Goal: Task Accomplishment & Management: Manage account settings

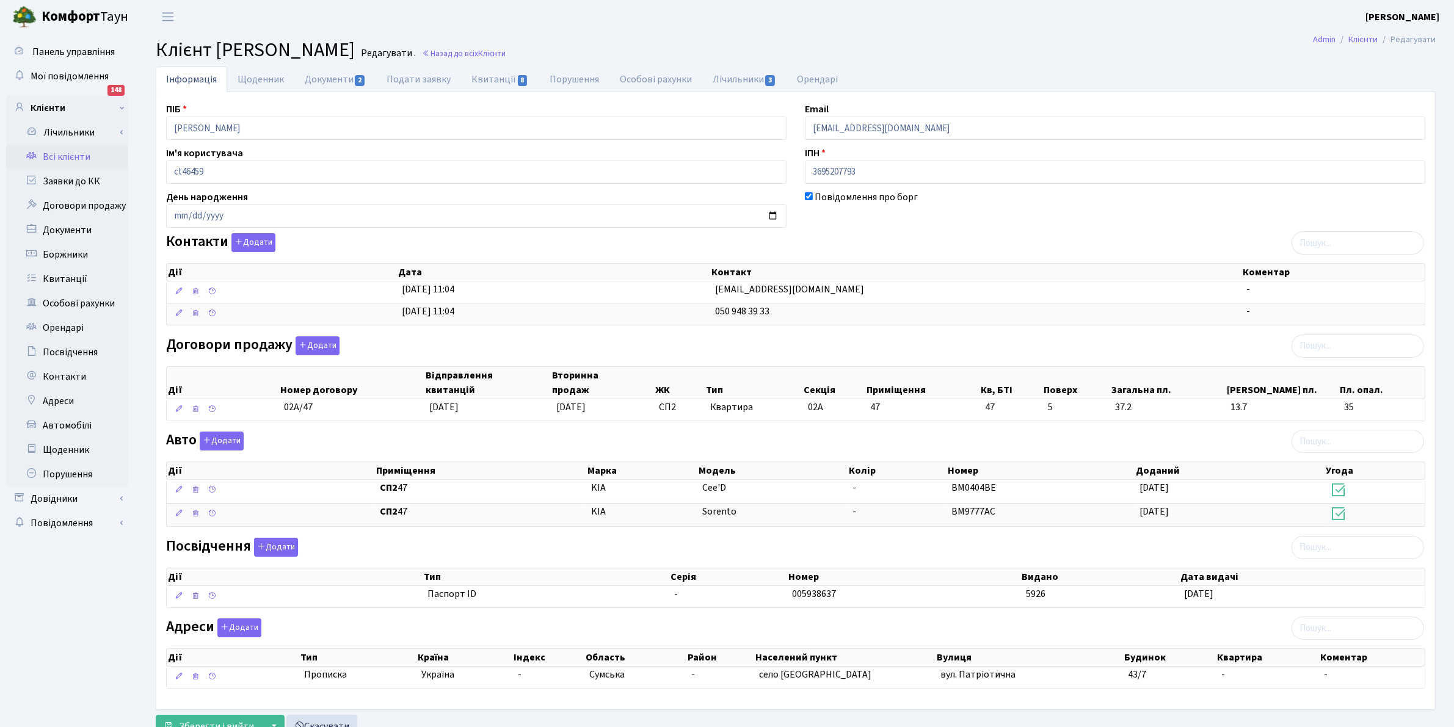
click at [62, 157] on link "Всі клієнти" at bounding box center [67, 157] width 122 height 24
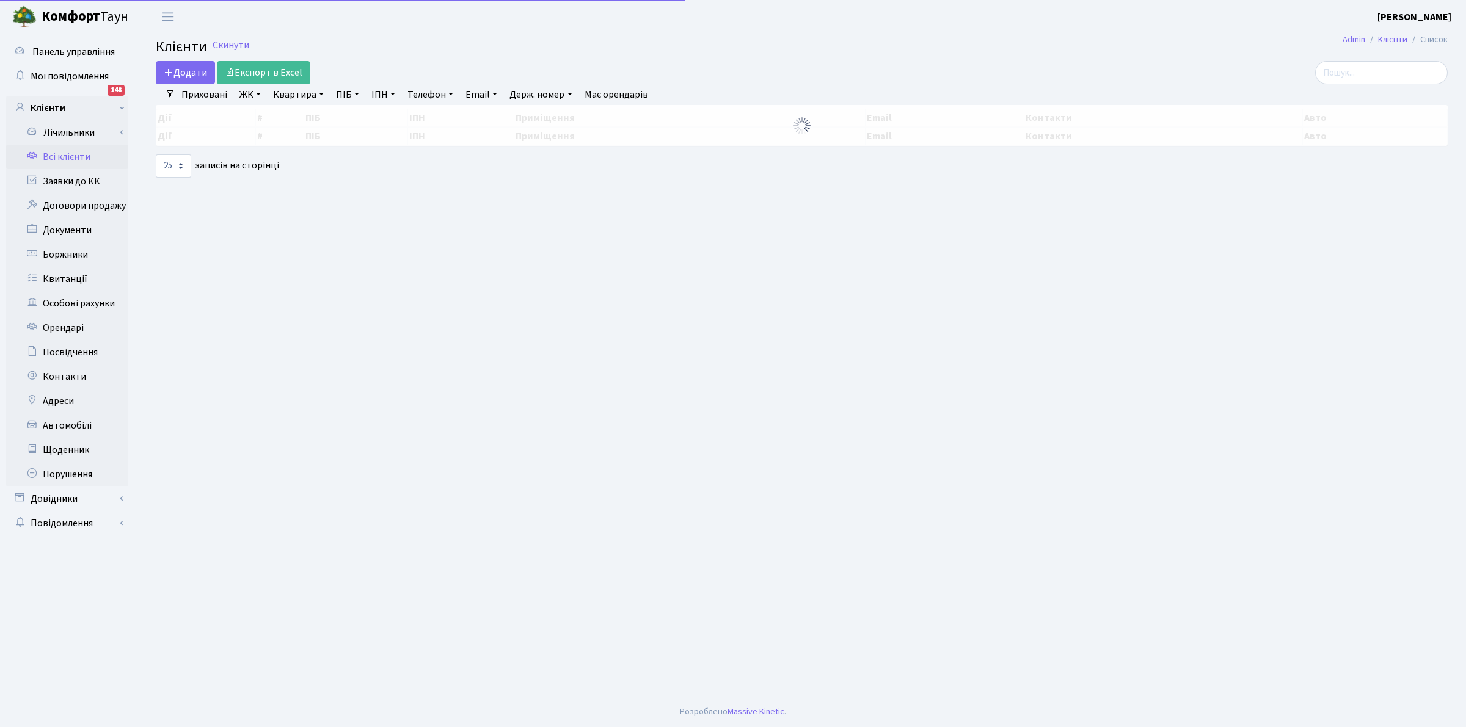
select select "25"
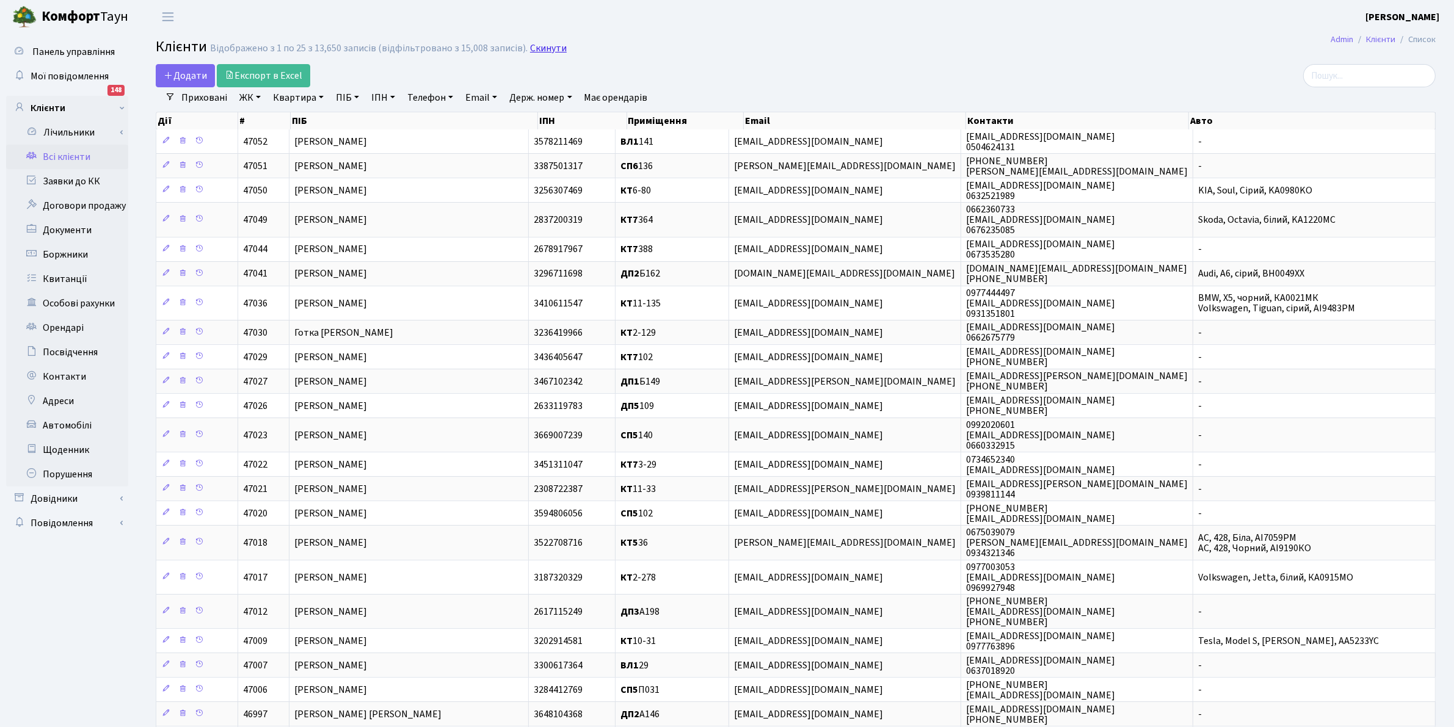
click at [544, 54] on link "Скинути" at bounding box center [548, 49] width 37 height 12
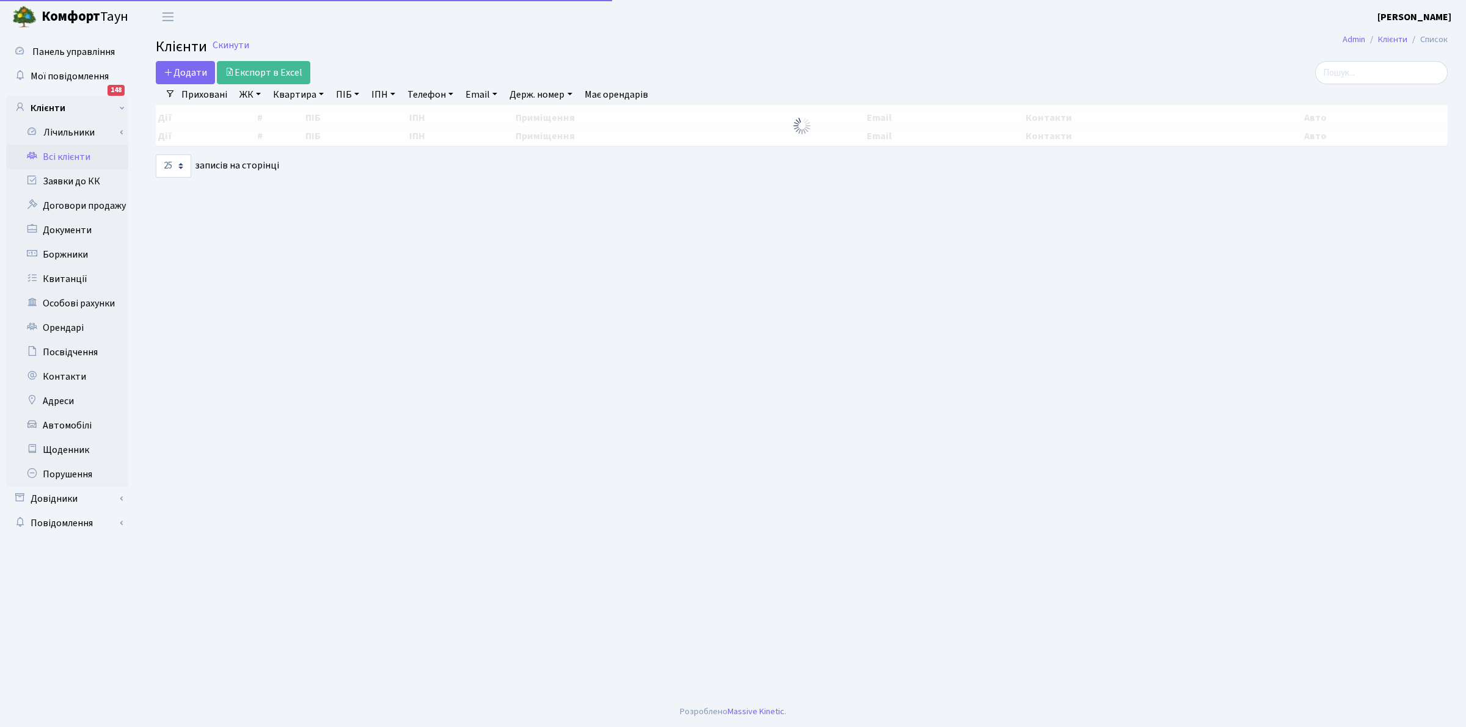
select select "25"
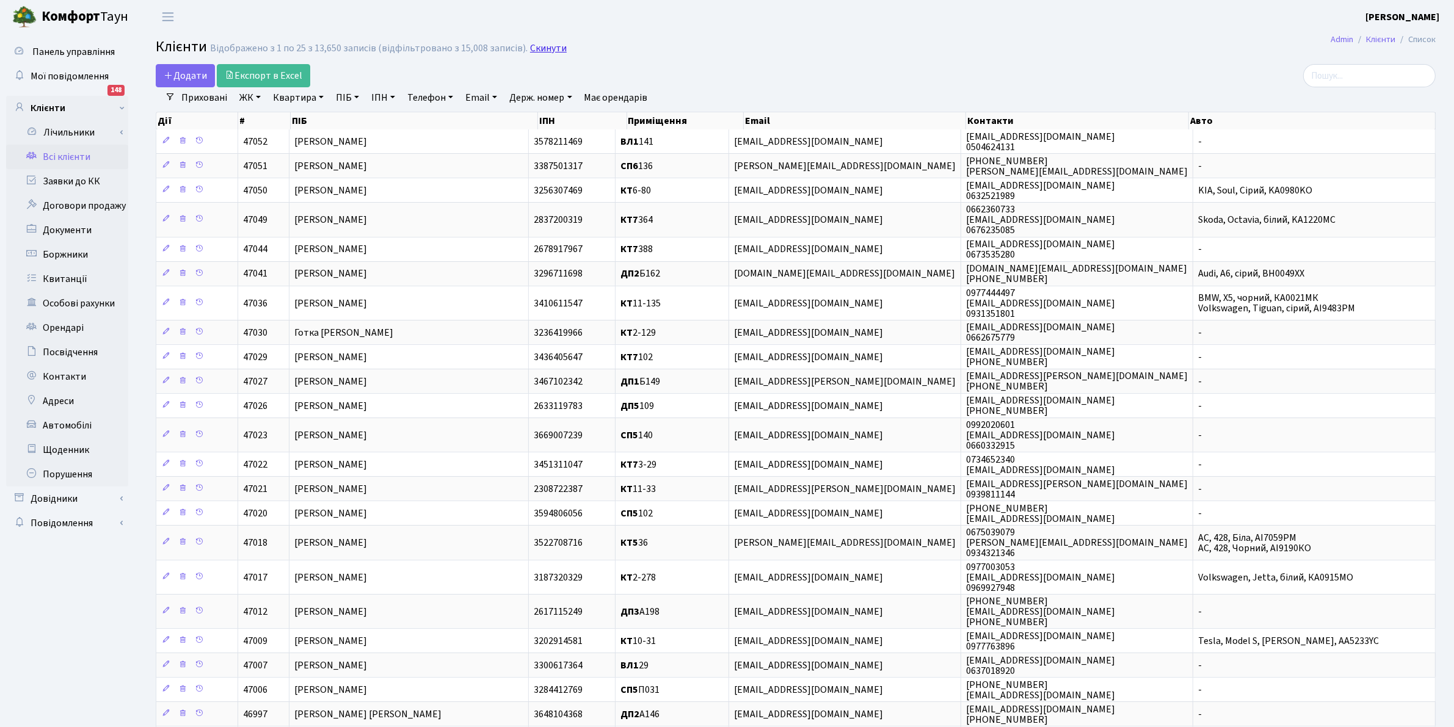
click at [539, 46] on link "Скинути" at bounding box center [548, 49] width 37 height 12
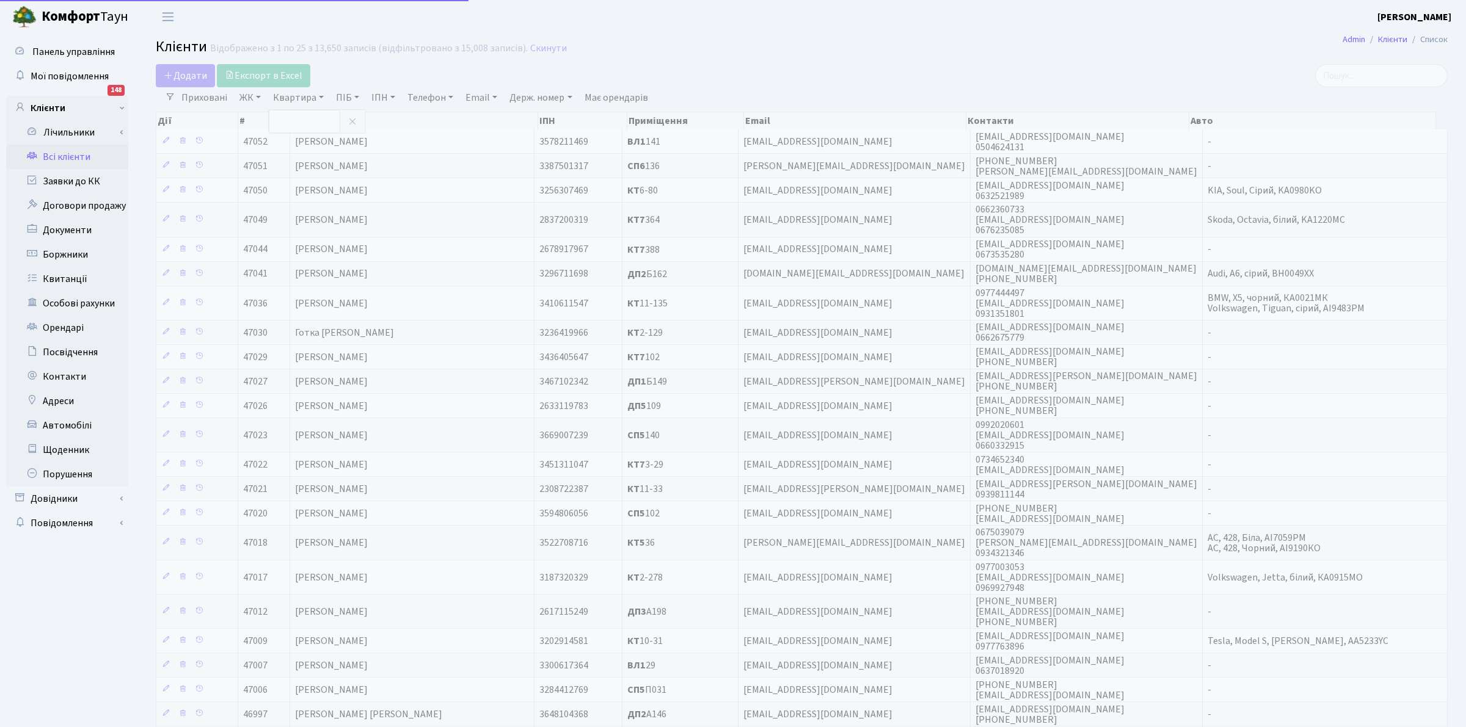
select select "25"
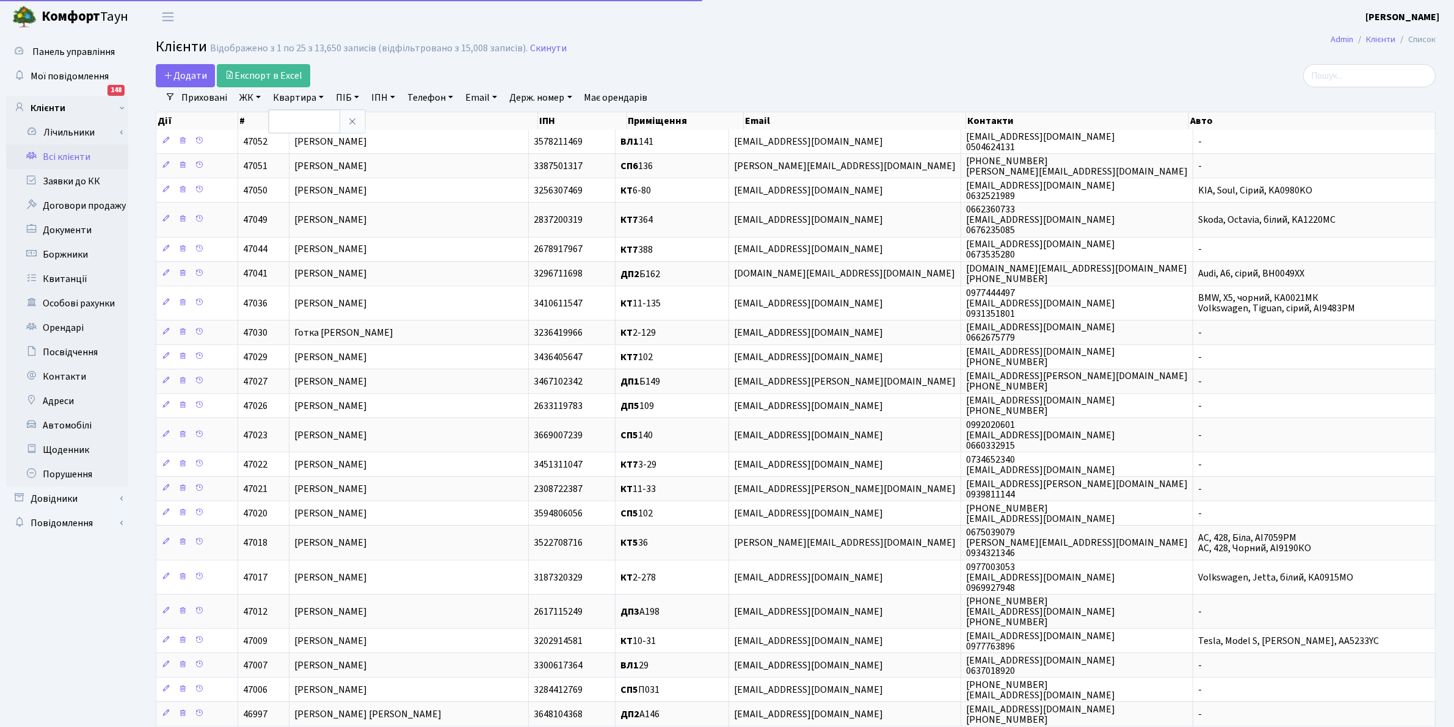
click at [294, 126] on input "text" at bounding box center [304, 121] width 71 height 23
type input "11-48"
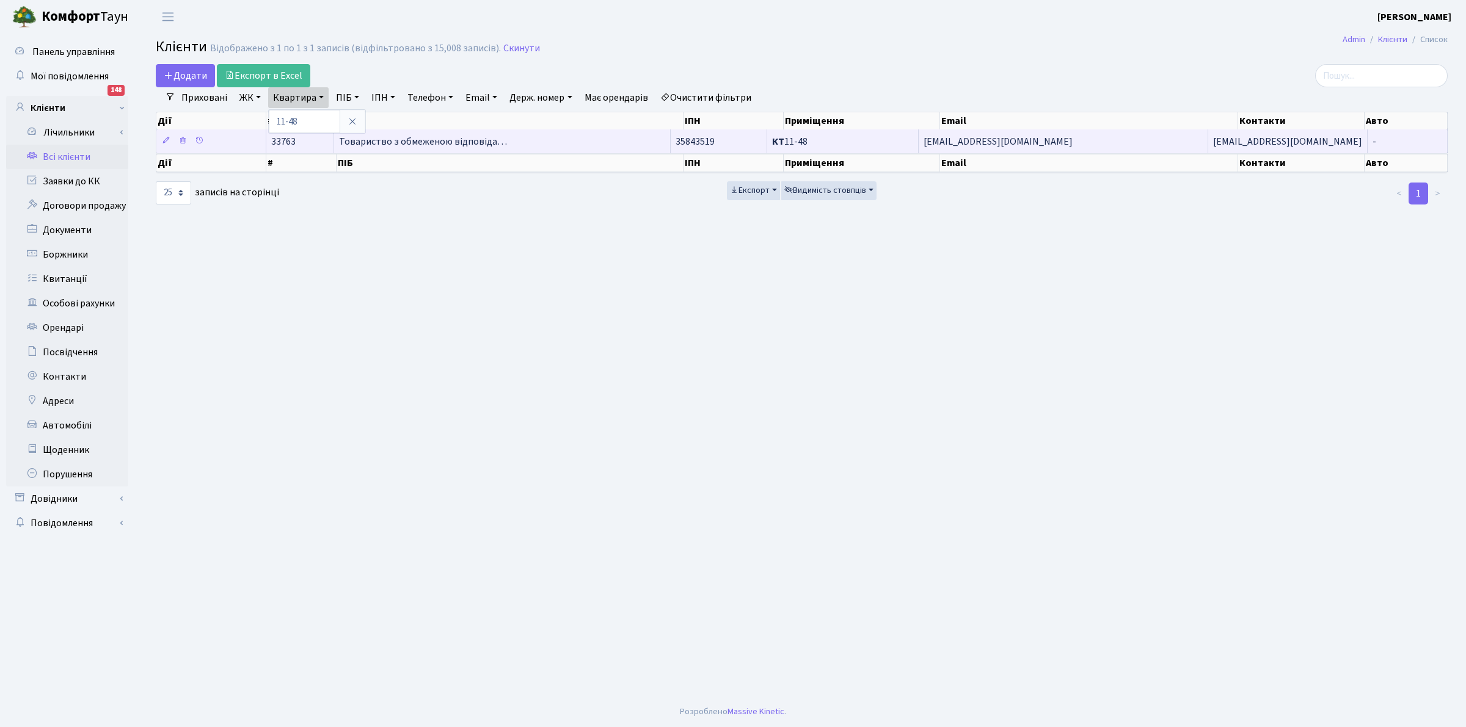
click at [431, 144] on span "Товариство з обмеженою відповіда…" at bounding box center [423, 141] width 168 height 13
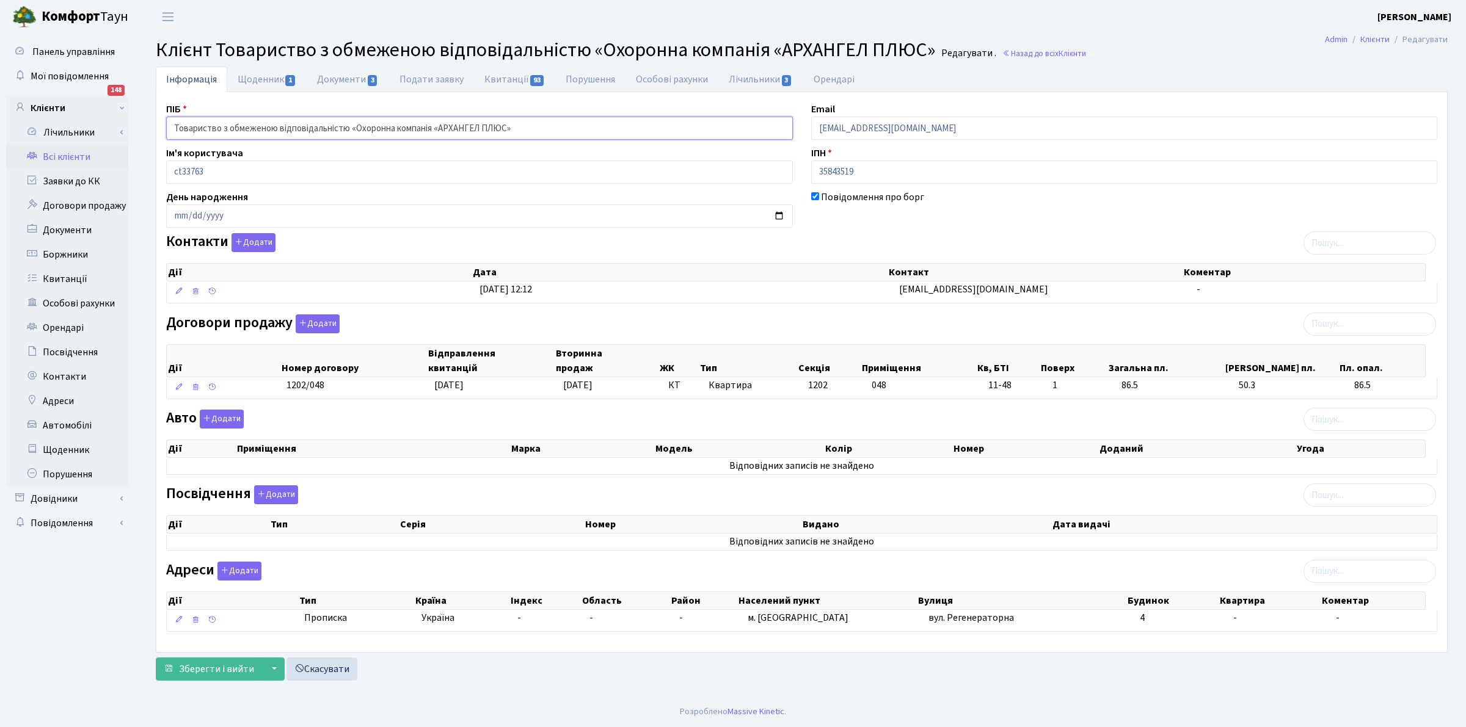
drag, startPoint x: 490, startPoint y: 131, endPoint x: 522, endPoint y: 172, distance: 51.8
click at [489, 131] on input "Товариство з обмеженою відповідальністю «Охоронна компанія «АРХАНГЕЛ ПЛЮС»" at bounding box center [479, 128] width 627 height 23
click at [608, 281] on th "Дата" at bounding box center [679, 272] width 416 height 17
click at [62, 161] on link "Всі клієнти" at bounding box center [67, 157] width 122 height 24
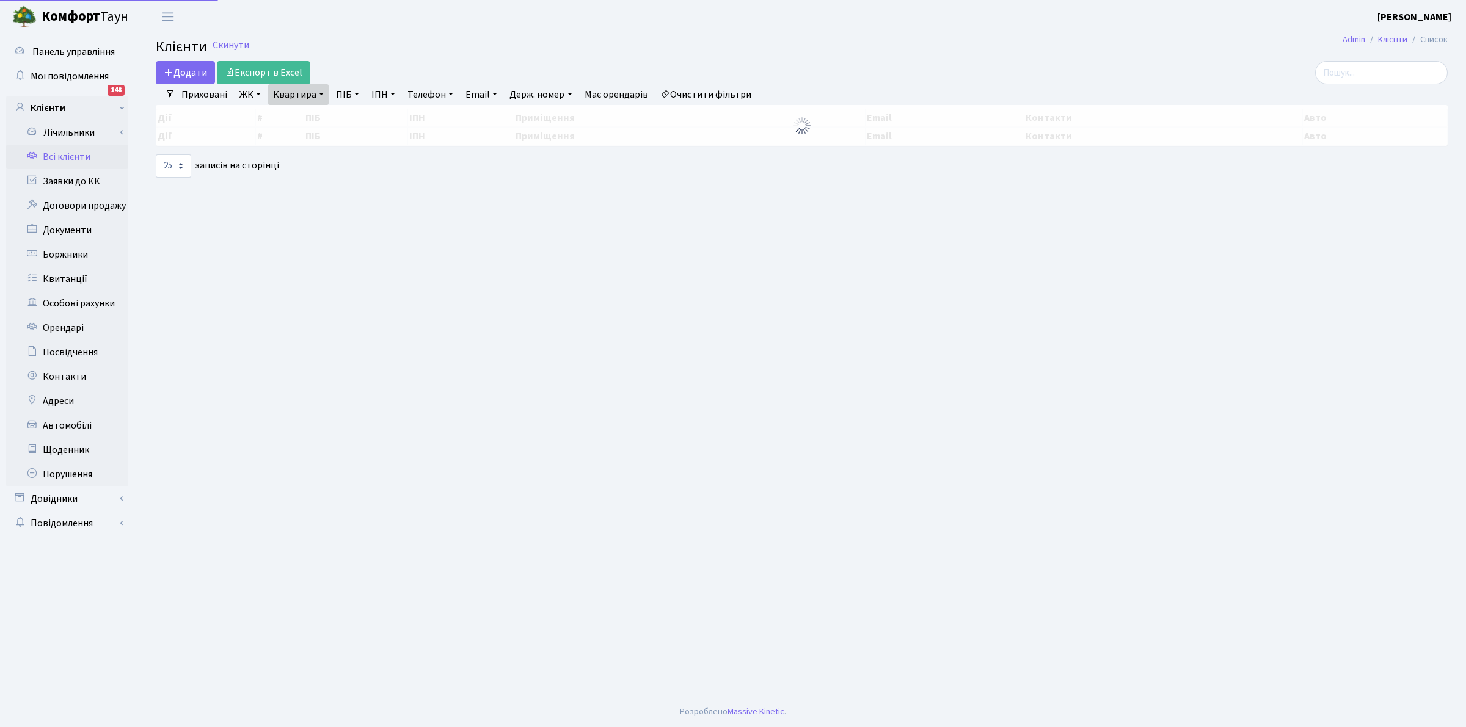
select select "25"
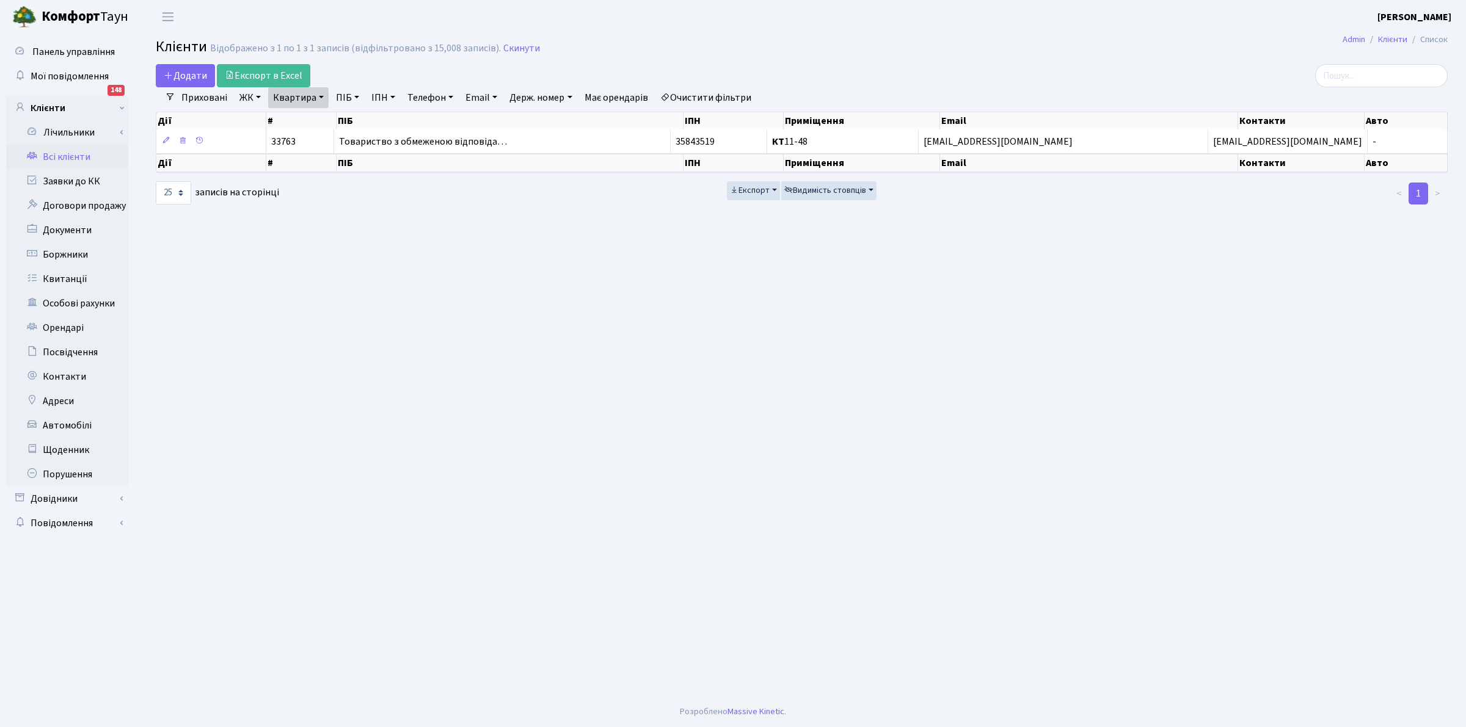
click at [512, 449] on main "Admin Клієнти Список Клієнти Відображено з 1 по 1 з 1 записів (відфільтровано з…" at bounding box center [801, 365] width 1328 height 663
drag, startPoint x: 664, startPoint y: 34, endPoint x: 616, endPoint y: 24, distance: 49.2
click at [660, 32] on body "Комфорт Таун Клишко І. В. Мій обліковий запис Вийти Панель управління Мої повід…" at bounding box center [733, 363] width 1466 height 727
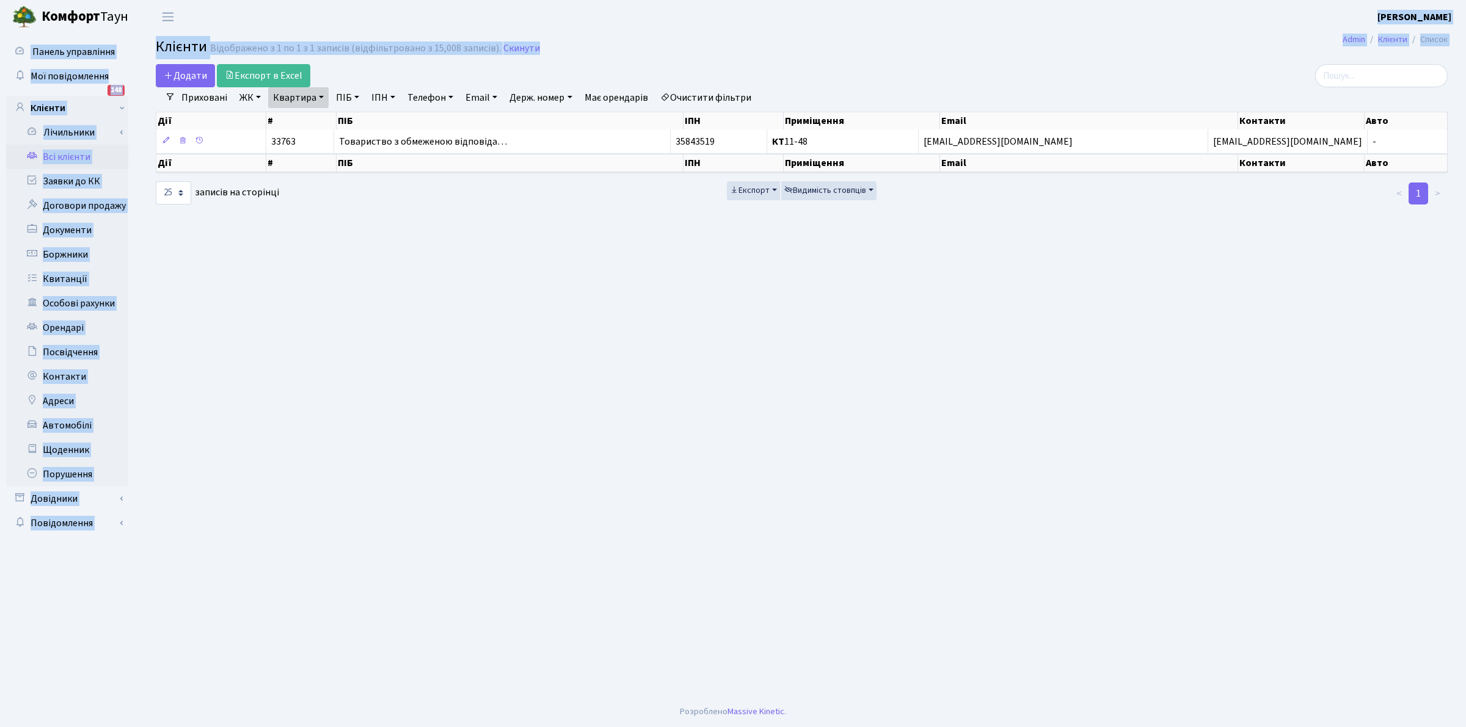
click at [643, 23] on header "Комфорт Таун Клишко І. В. Мій обліковий запис Вийти" at bounding box center [733, 17] width 1466 height 34
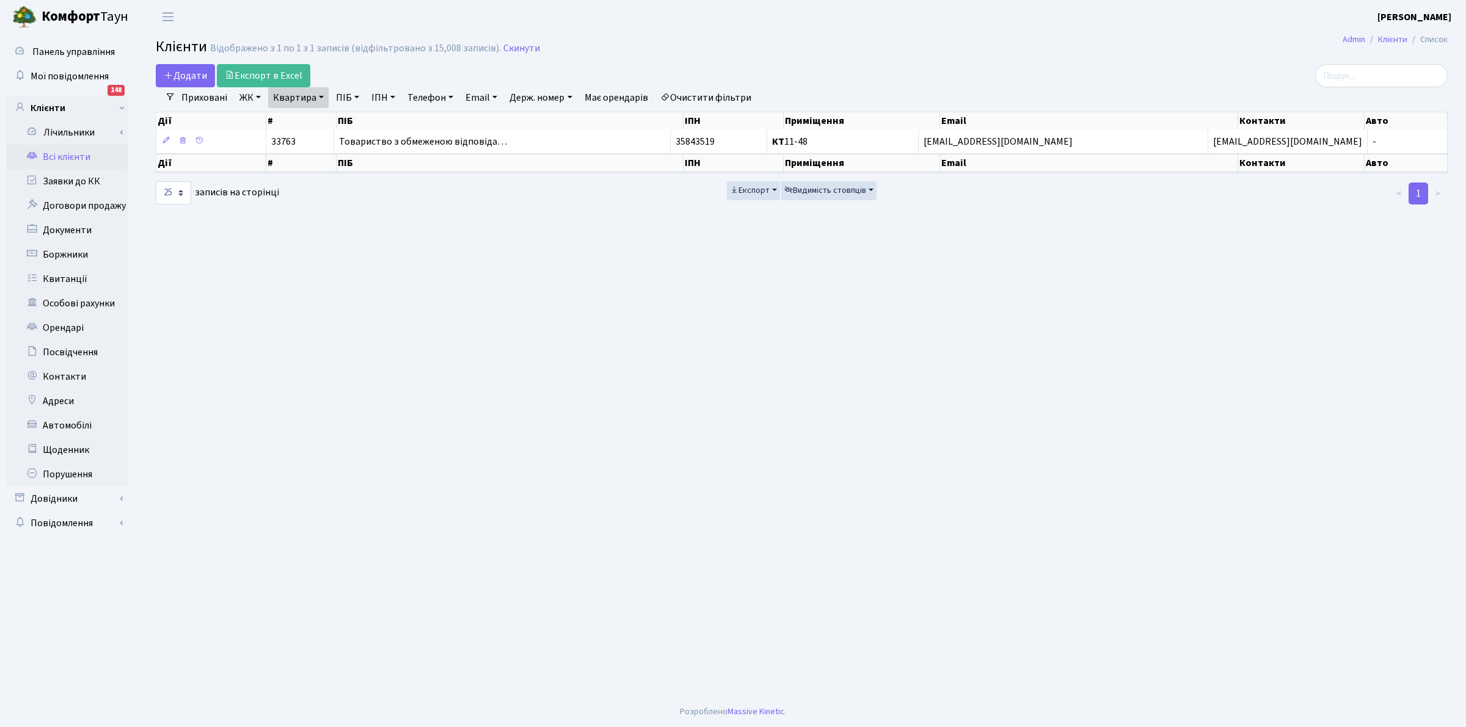
click at [646, 20] on header "Комфорт Таун Клишко І. В. Мій обліковий запис Вийти" at bounding box center [733, 17] width 1466 height 34
click at [305, 98] on link "Квартира" at bounding box center [298, 97] width 60 height 21
click at [78, 156] on link "Всі клієнти" at bounding box center [67, 157] width 122 height 24
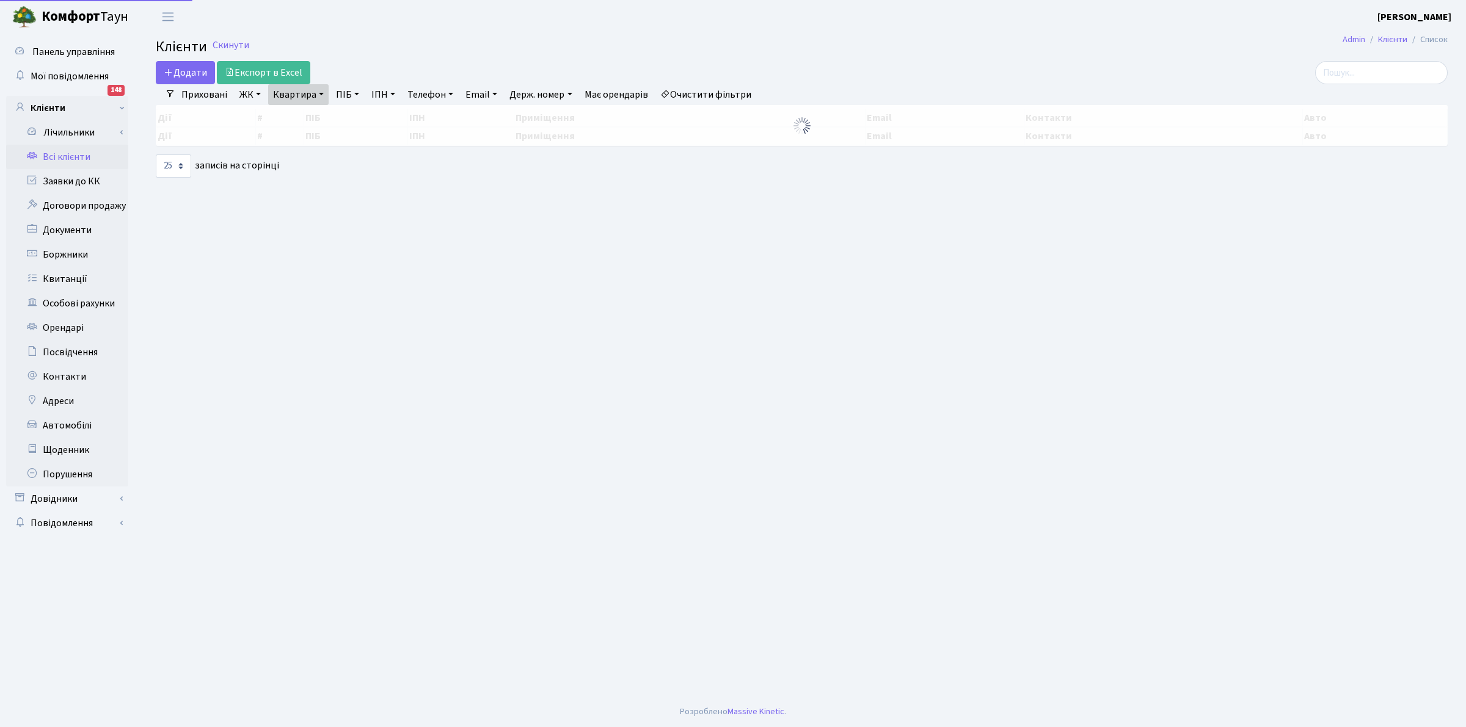
select select "25"
click at [701, 92] on link "Очистити фільтри" at bounding box center [705, 94] width 101 height 21
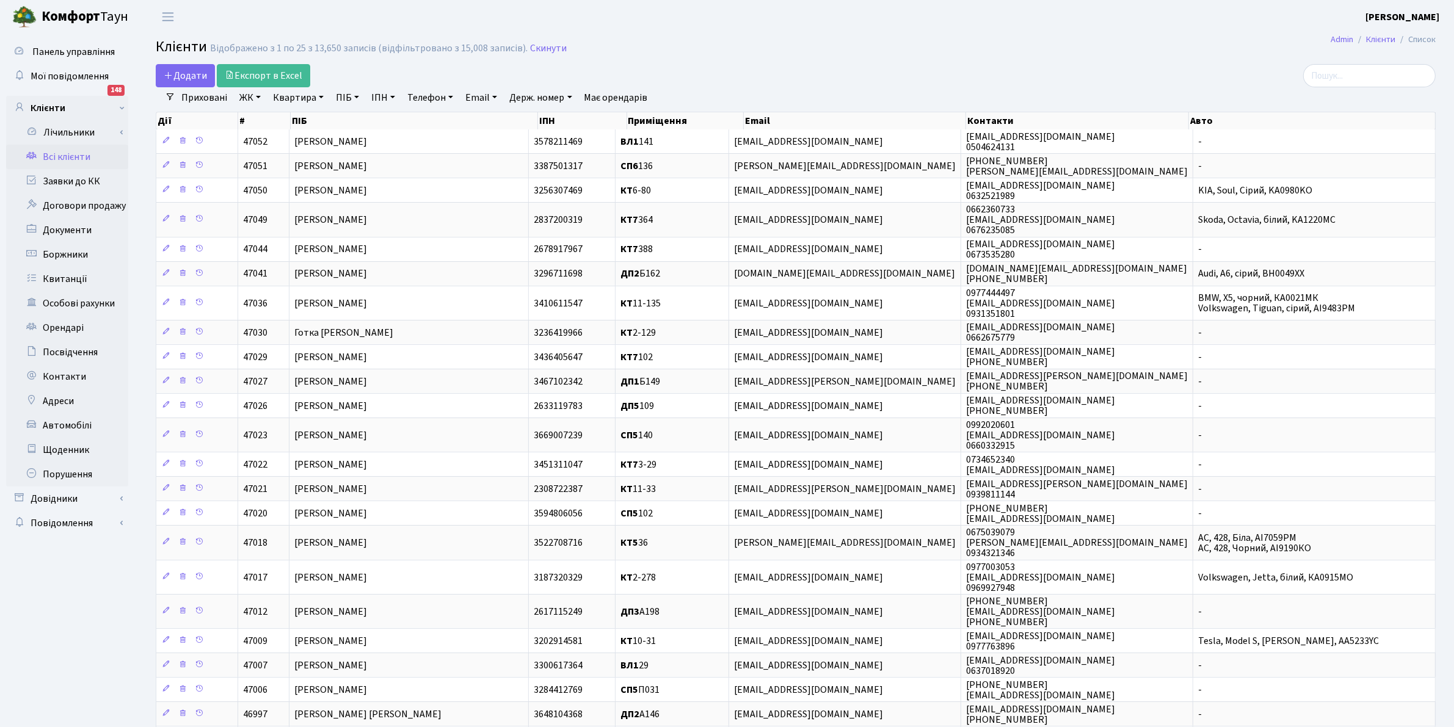
drag, startPoint x: 743, startPoint y: 58, endPoint x: 770, endPoint y: 29, distance: 39.3
click at [741, 58] on h2 "Клієнти Відображено з 1 по 25 з 13,650 записів (відфільтровано з 15,008 записів…" at bounding box center [796, 48] width 1280 height 21
